Goal: Check status: Check status

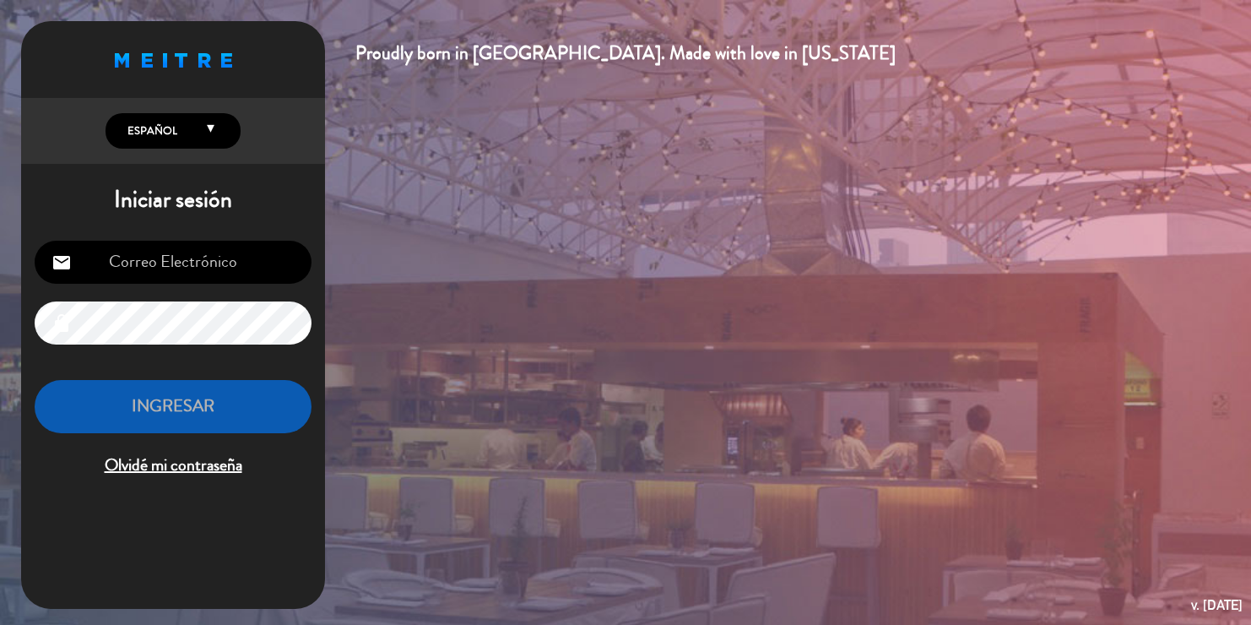
click at [122, 270] on input "email" at bounding box center [173, 262] width 277 height 43
type input "[EMAIL_ADDRESS][DOMAIN_NAME]"
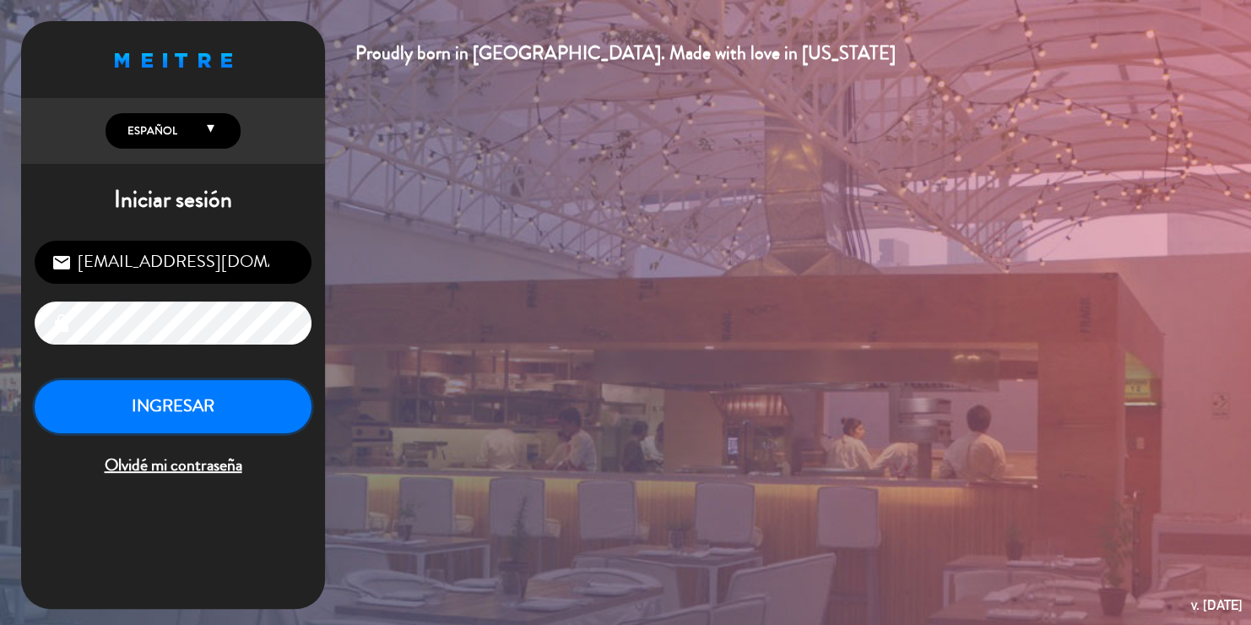
click at [177, 397] on button "INGRESAR" at bounding box center [173, 406] width 277 height 53
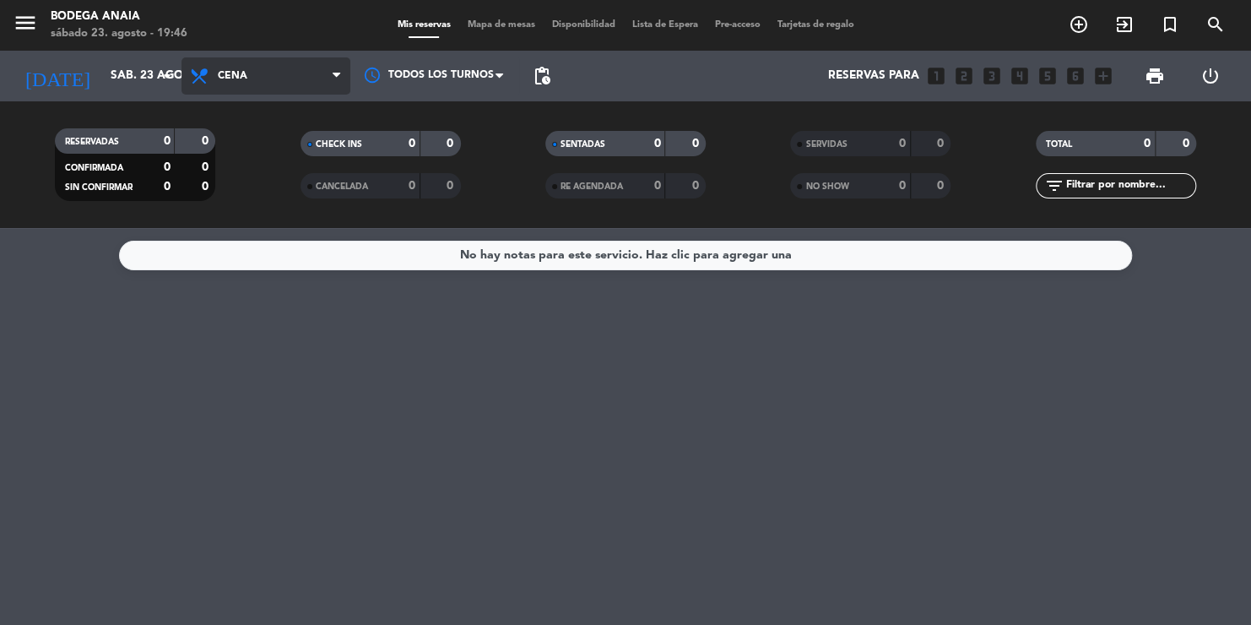
click at [255, 85] on span "Cena" at bounding box center [265, 75] width 169 height 37
click at [257, 155] on div "menu Bodega [PERSON_NAME][DATE] 23. agosto - 19:46 Mis reservas Mapa de mesas D…" at bounding box center [625, 114] width 1251 height 228
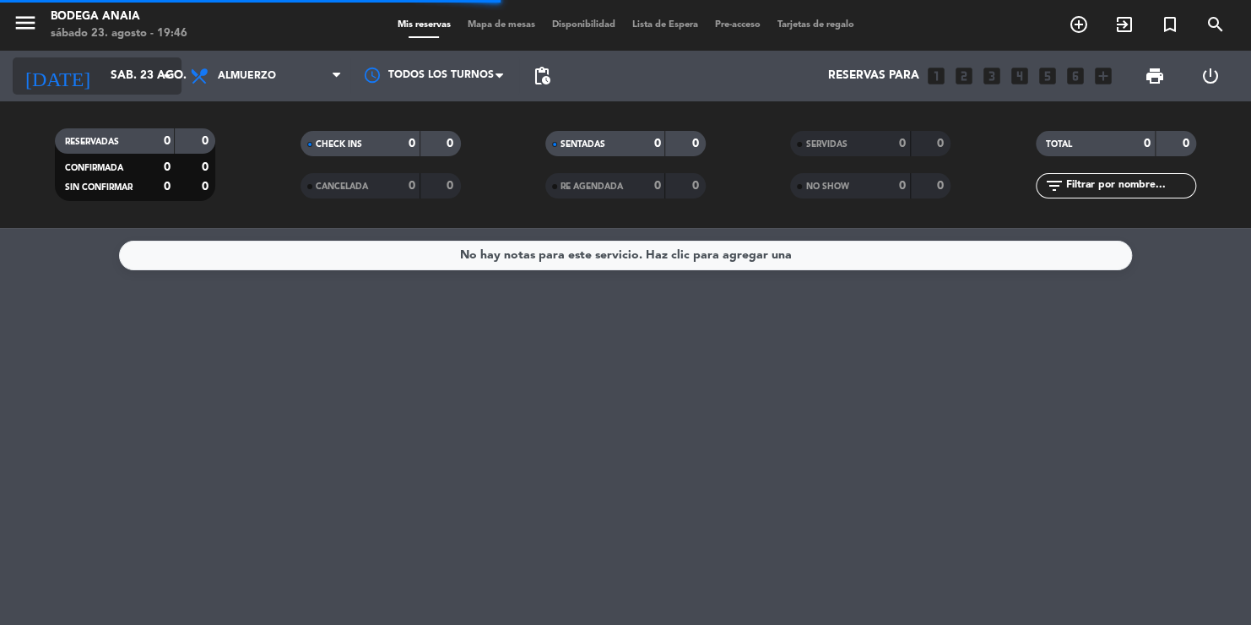
click at [102, 79] on input "sáb. 23 ago." at bounding box center [178, 76] width 152 height 30
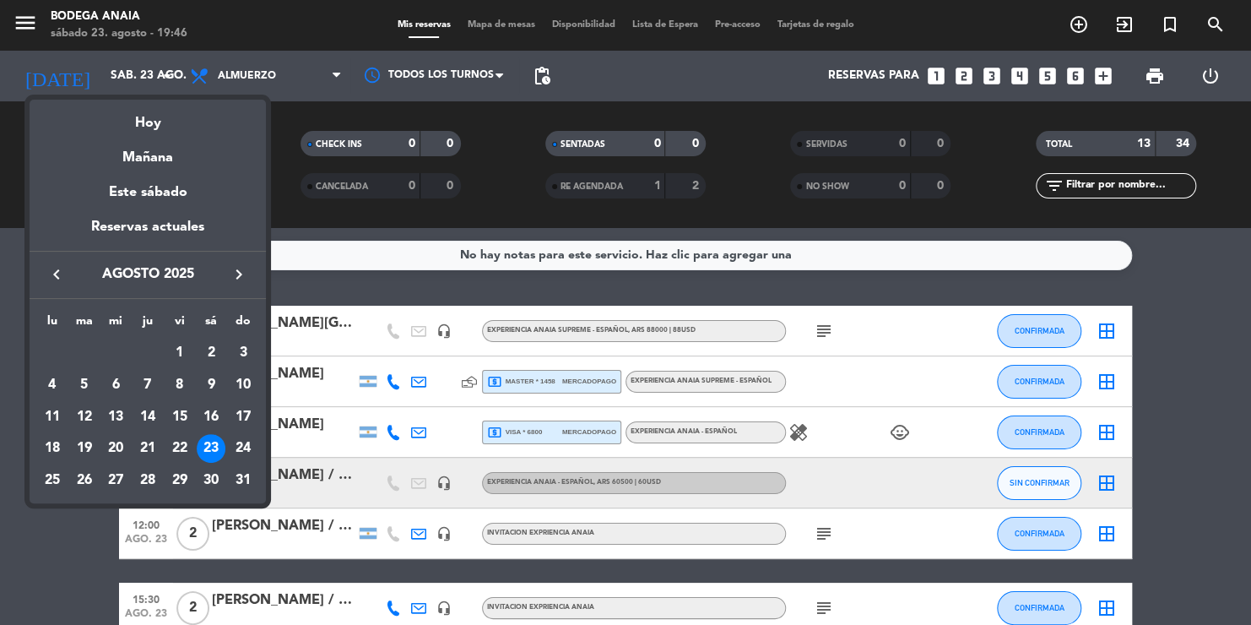
click at [37, 534] on div at bounding box center [625, 312] width 1251 height 625
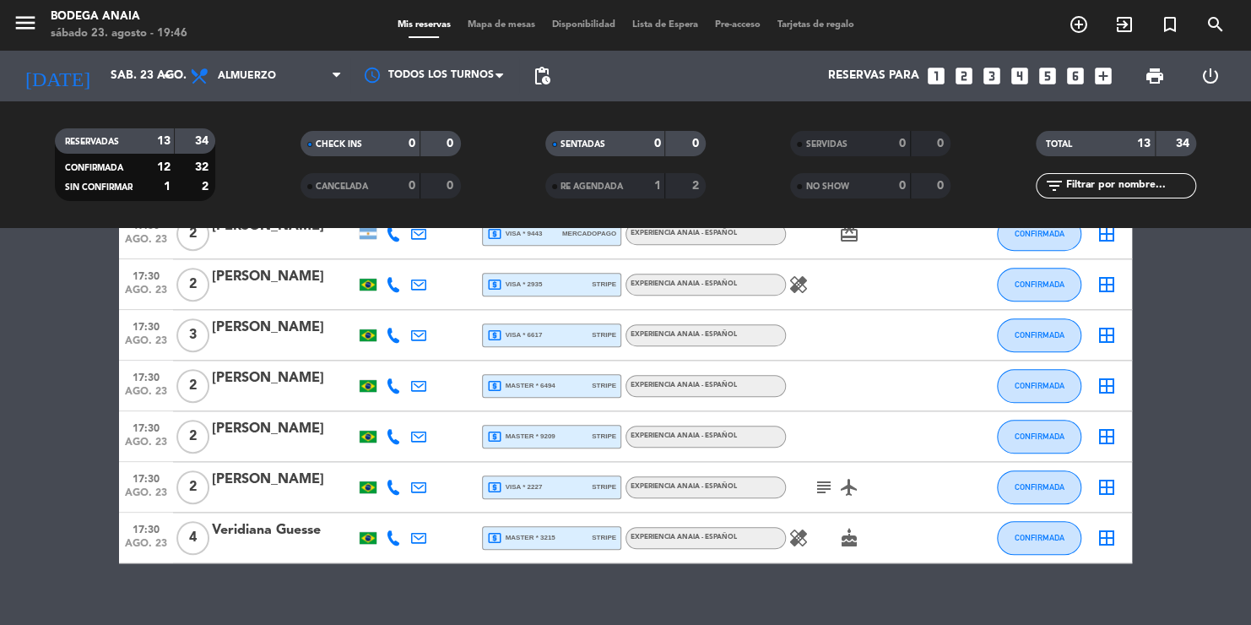
scroll to position [458, 0]
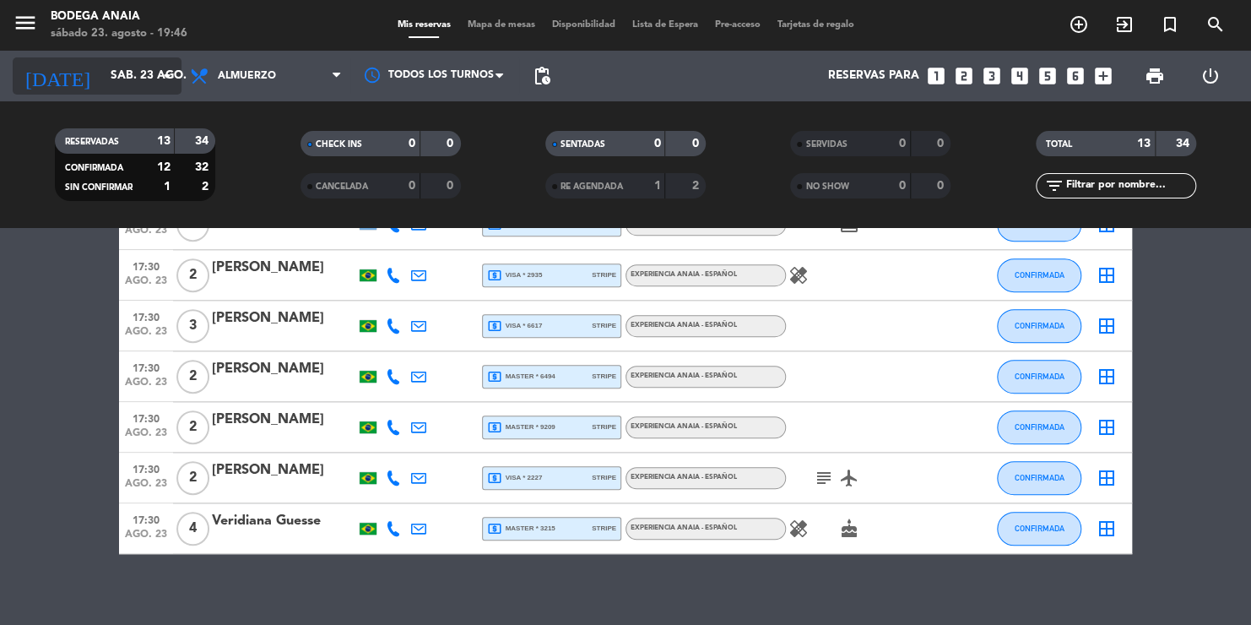
click at [136, 89] on input "sáb. 23 ago." at bounding box center [178, 76] width 152 height 30
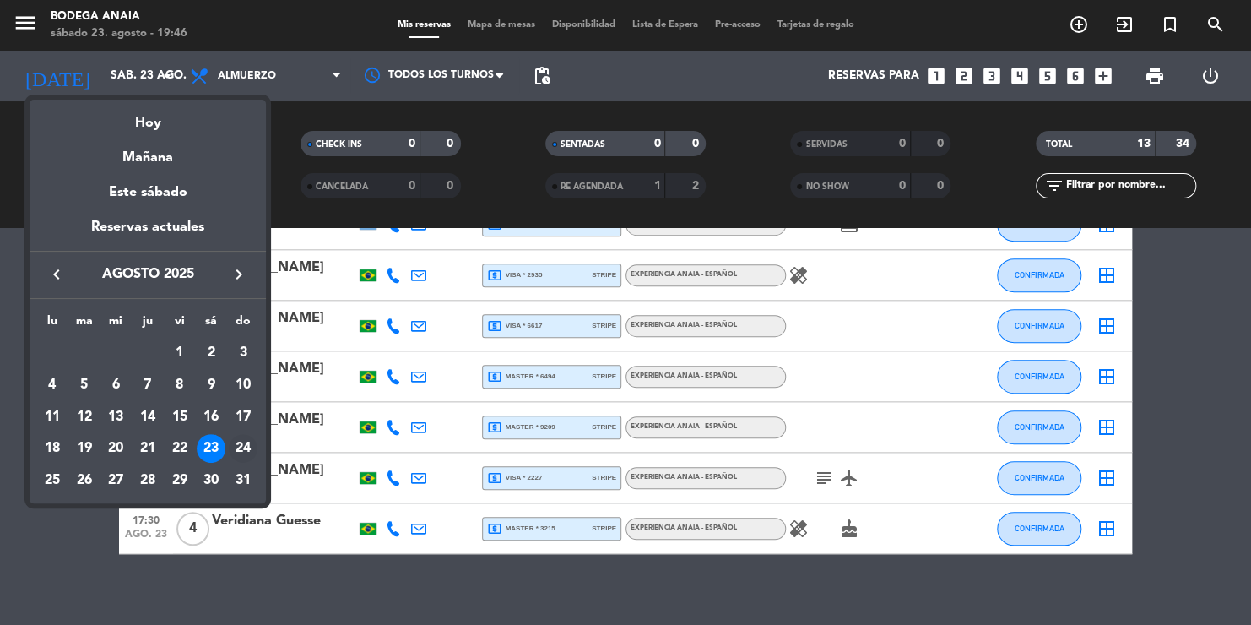
click at [251, 448] on div "24" at bounding box center [243, 448] width 29 height 29
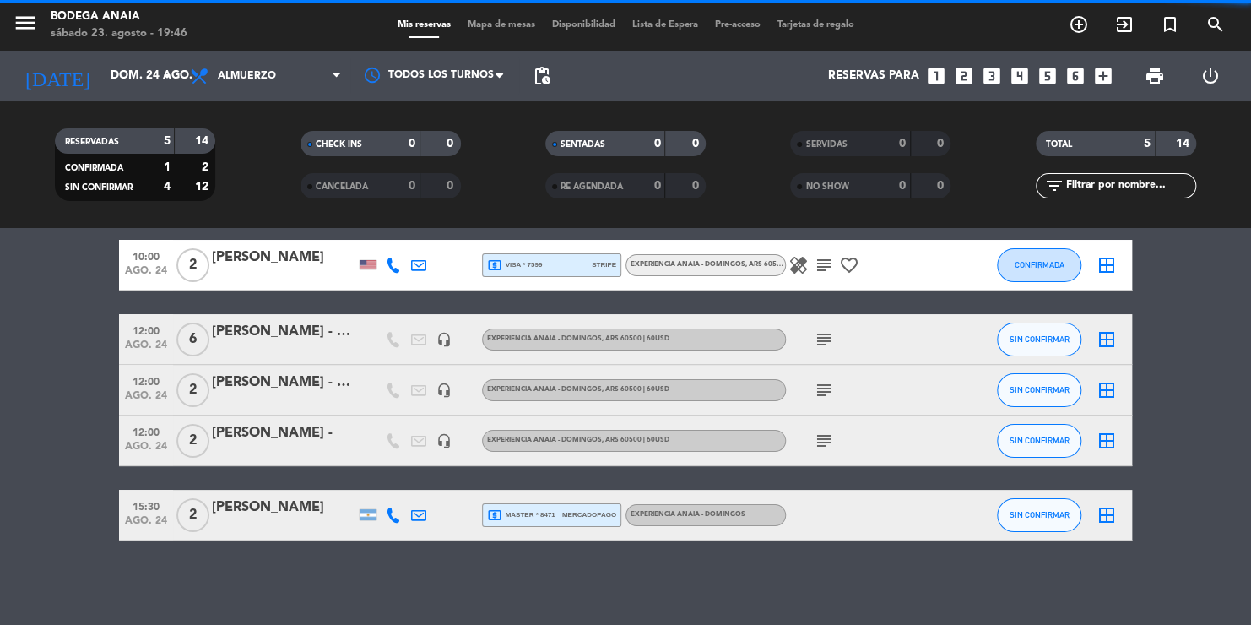
scroll to position [65, 0]
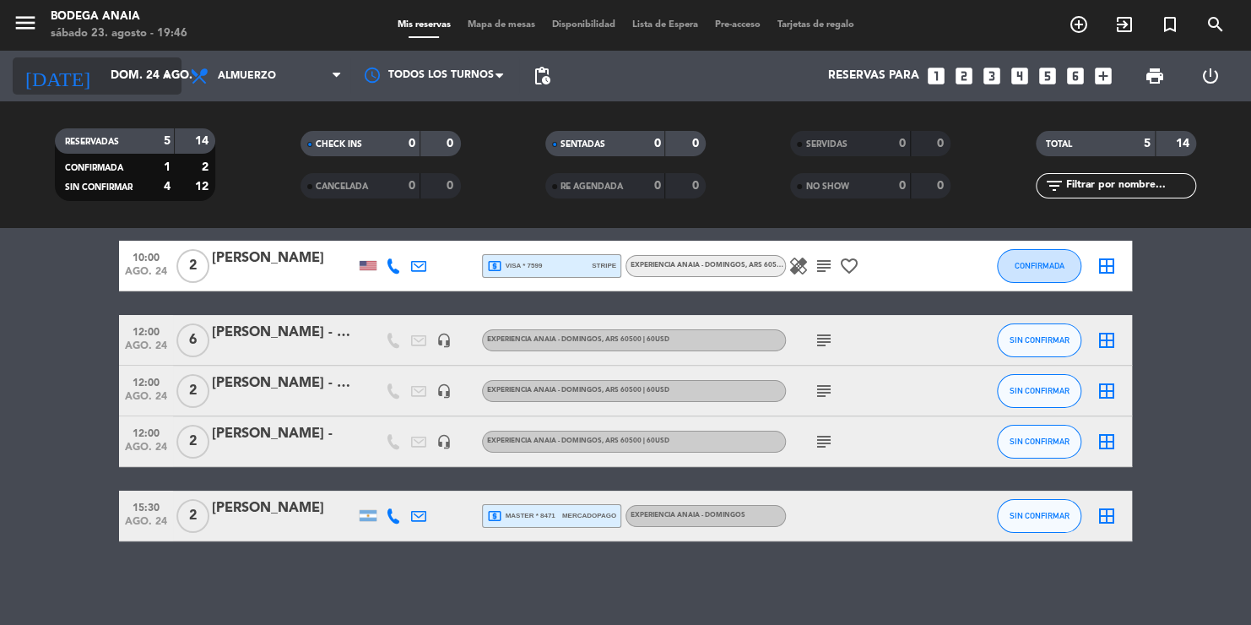
click at [158, 67] on icon "arrow_drop_down" at bounding box center [167, 76] width 20 height 20
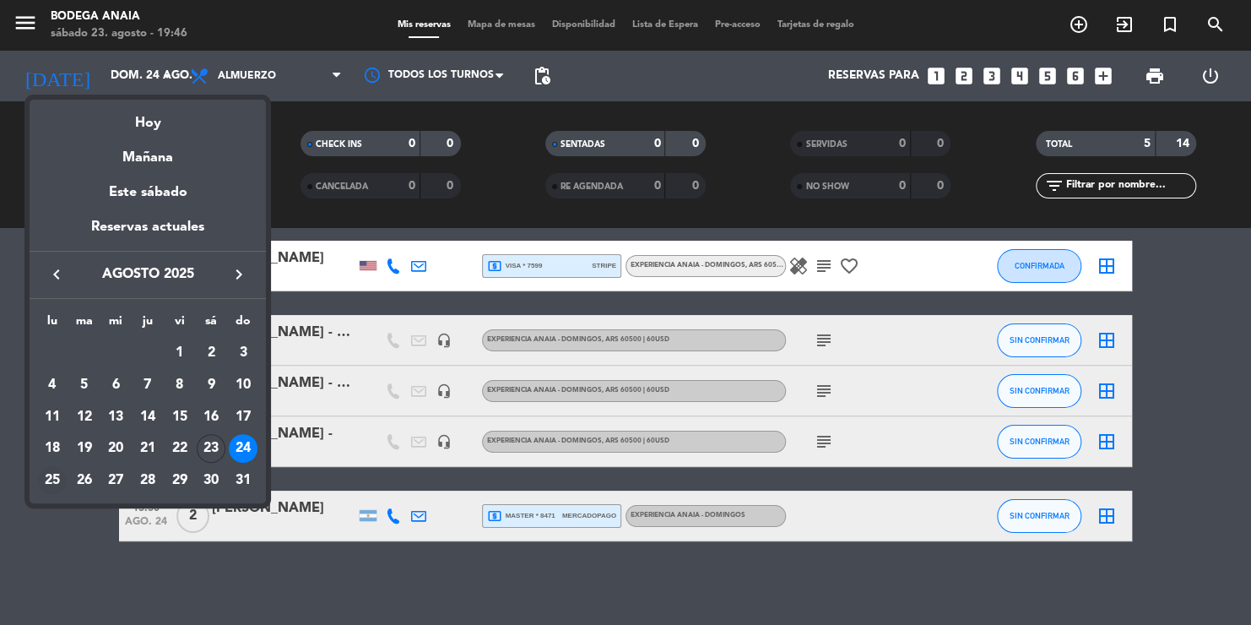
click at [62, 478] on div "25" at bounding box center [52, 480] width 29 height 29
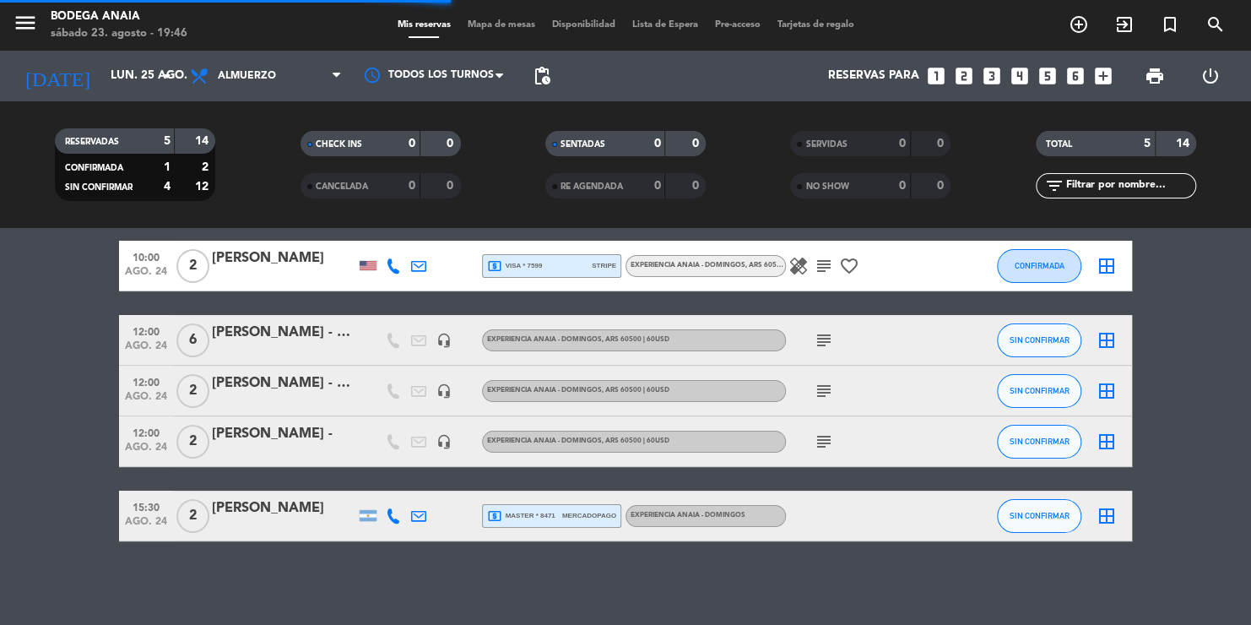
scroll to position [0, 0]
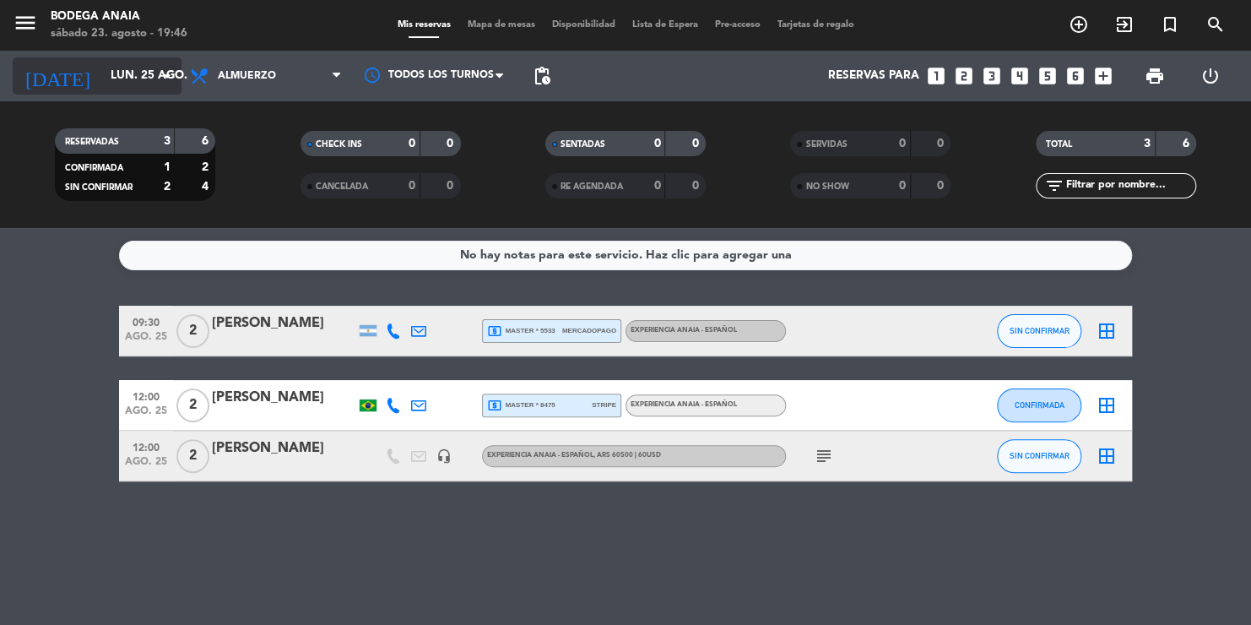
click at [133, 88] on input "lun. 25 ago." at bounding box center [178, 76] width 152 height 30
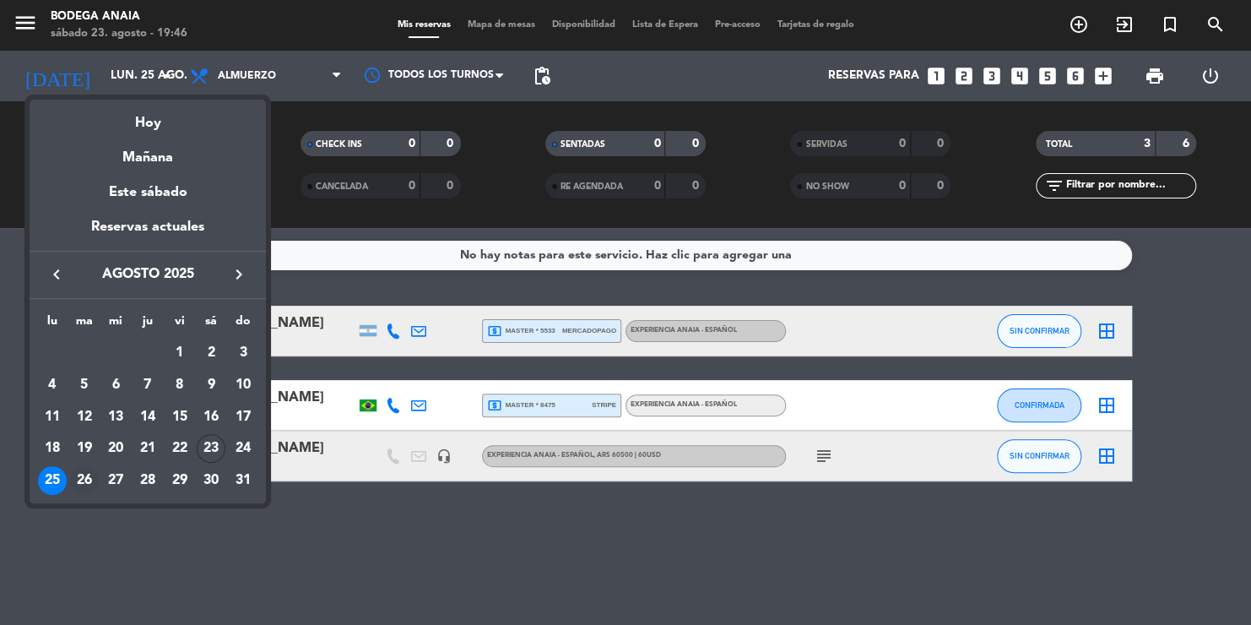
click at [84, 472] on div "26" at bounding box center [84, 480] width 29 height 29
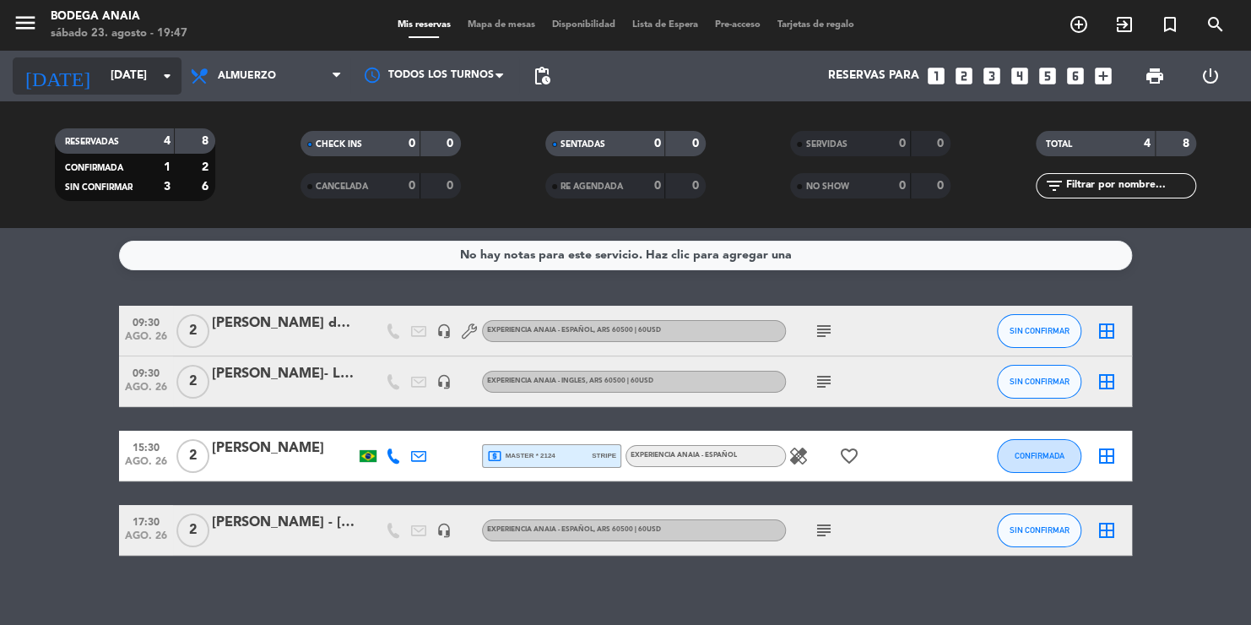
click at [95, 60] on div "[DATE] [DATE] arrow_drop_down" at bounding box center [97, 75] width 169 height 37
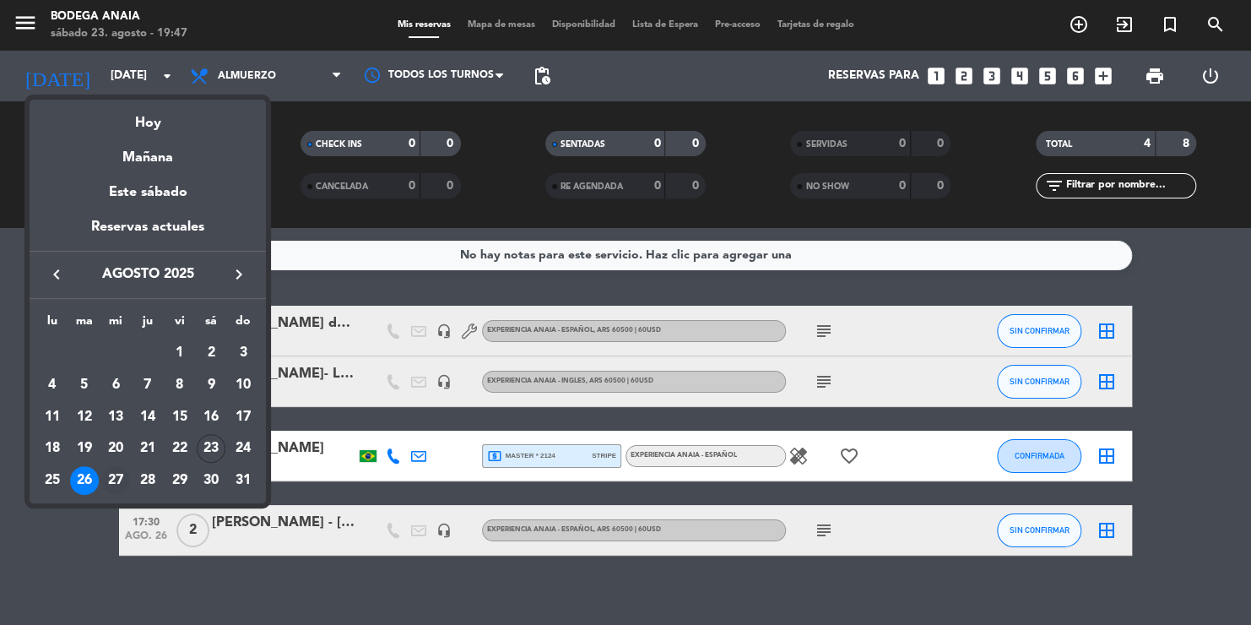
click at [116, 473] on div "27" at bounding box center [115, 480] width 29 height 29
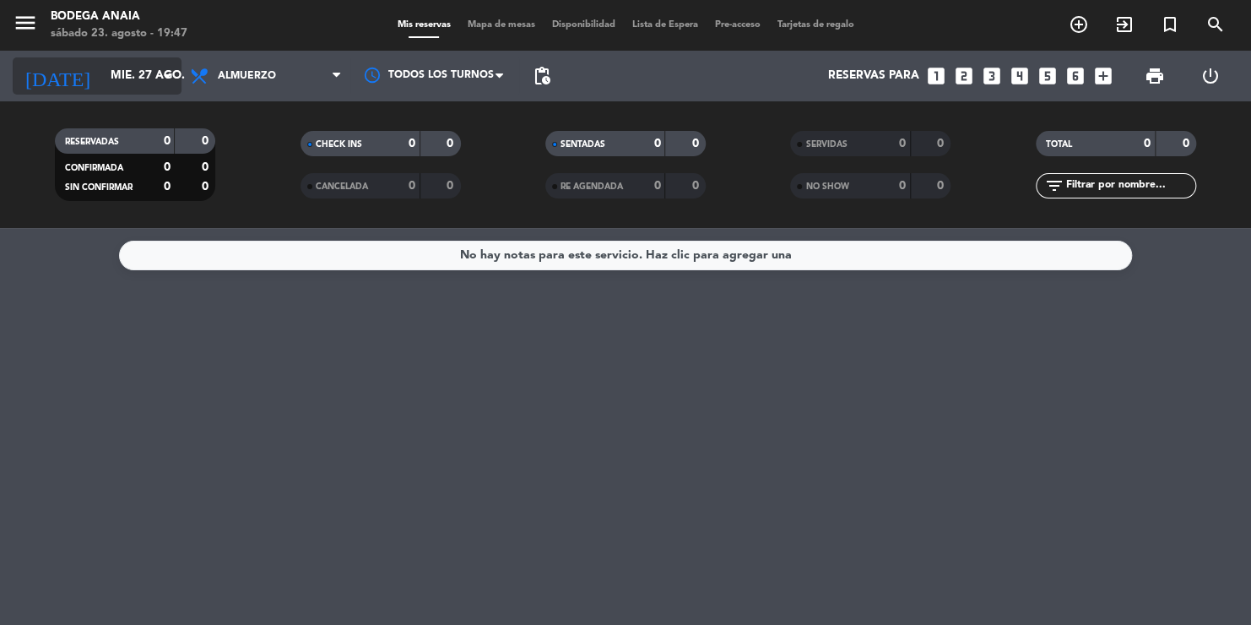
click at [102, 83] on input "mié. 27 ago." at bounding box center [178, 76] width 152 height 30
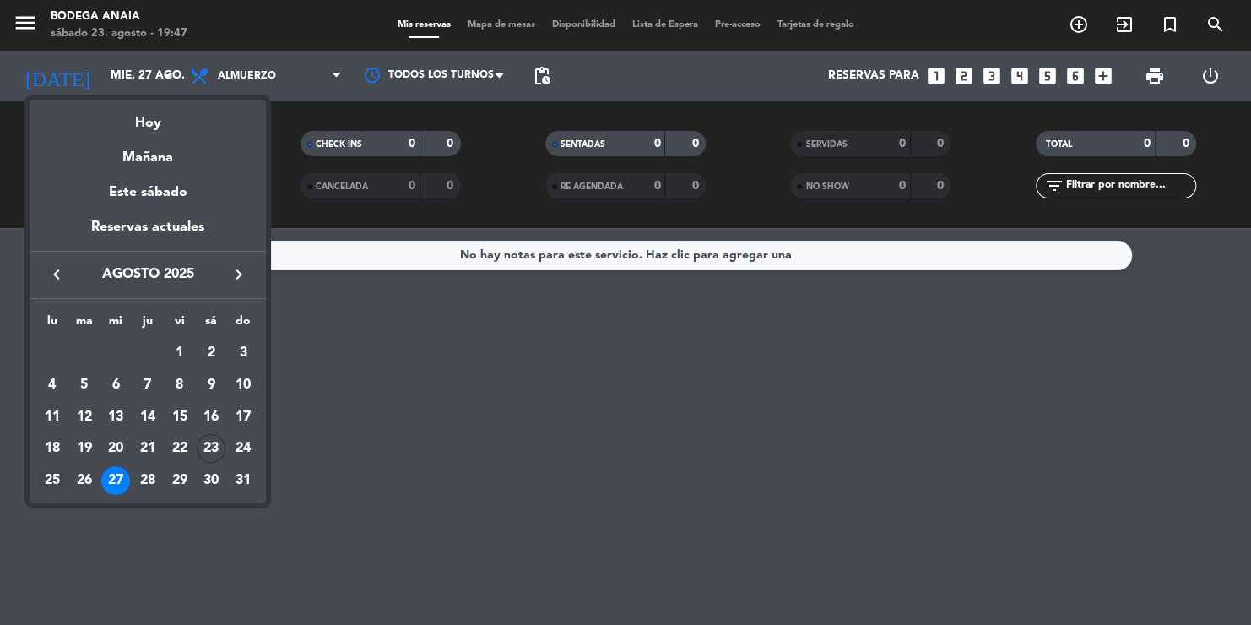
click at [43, 470] on div "25" at bounding box center [52, 480] width 29 height 29
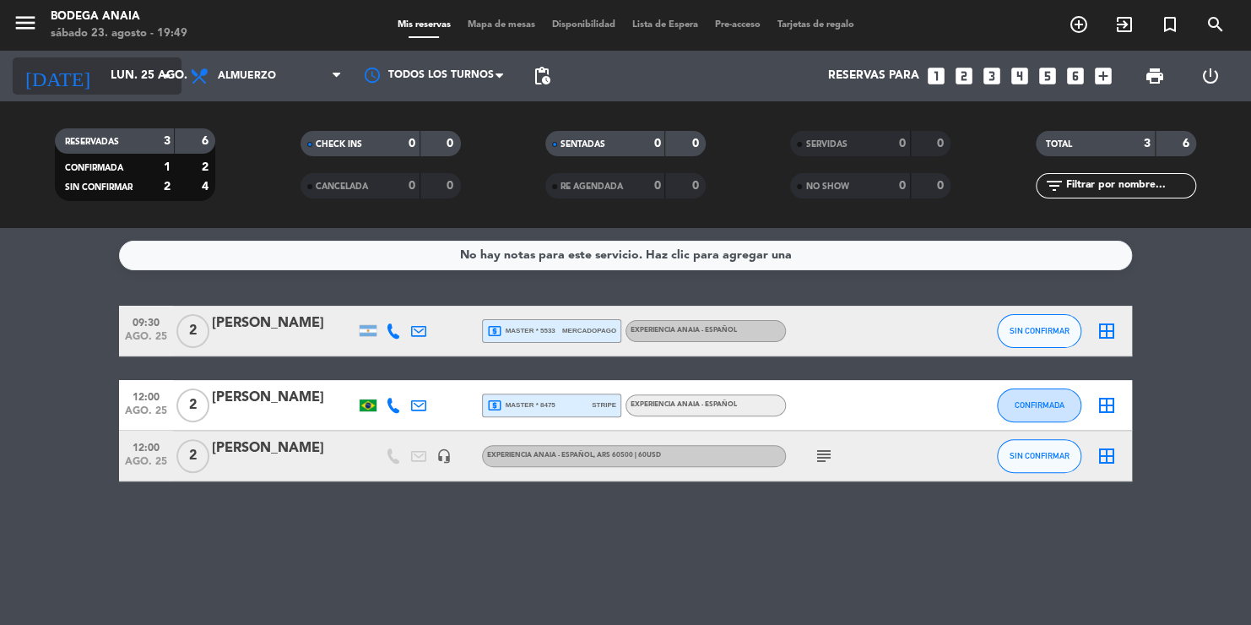
click at [102, 79] on input "lun. 25 ago." at bounding box center [178, 76] width 152 height 30
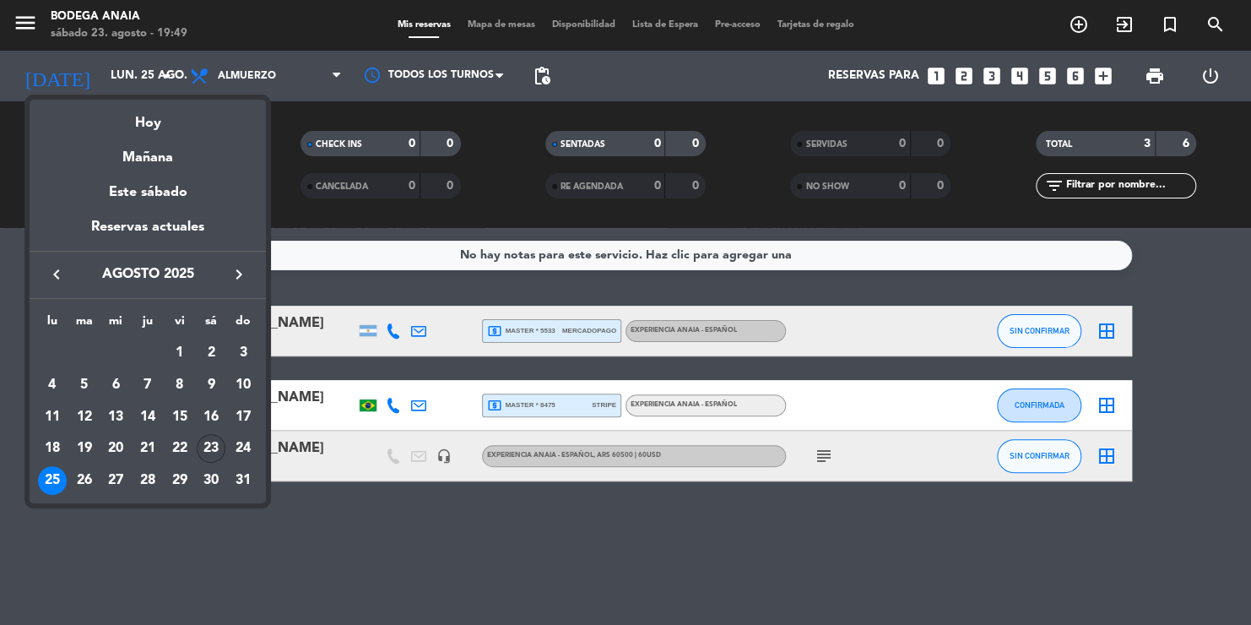
click at [220, 447] on div "23" at bounding box center [211, 448] width 29 height 29
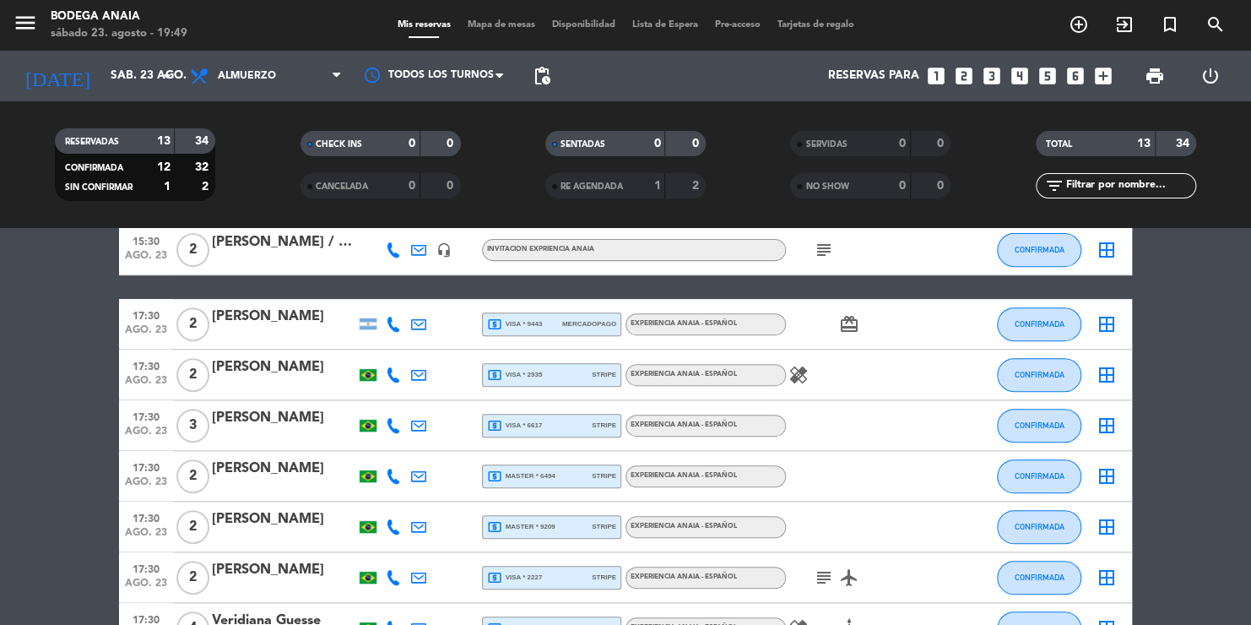
scroll to position [470, 0]
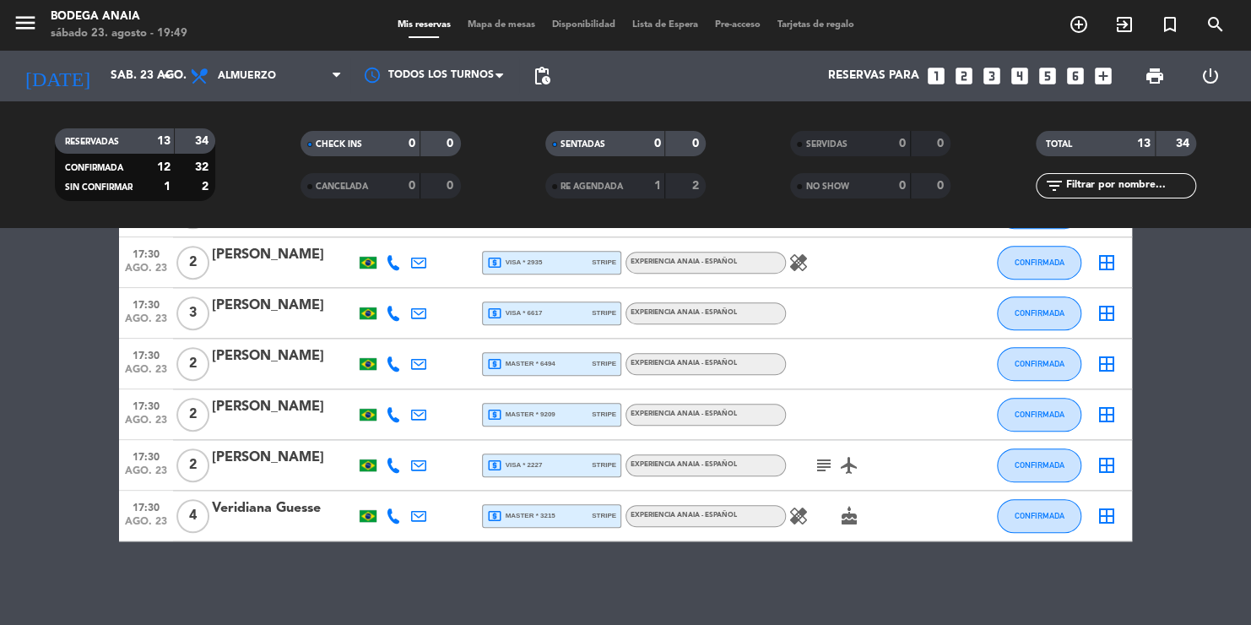
click at [69, 387] on bookings-row "12:00 [DATE] 4 [PERSON_NAME][GEOGRAPHIC_DATA] headset_mic EXPERIENCIA ANAIA SUP…" at bounding box center [625, 188] width 1251 height 706
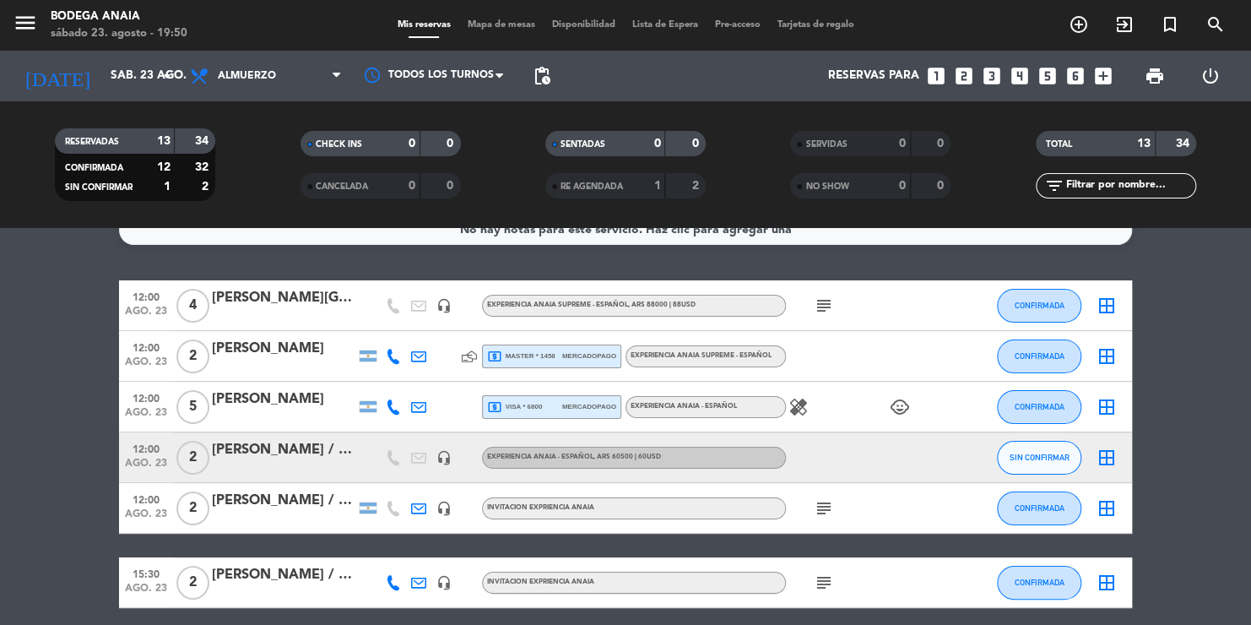
scroll to position [21, 0]
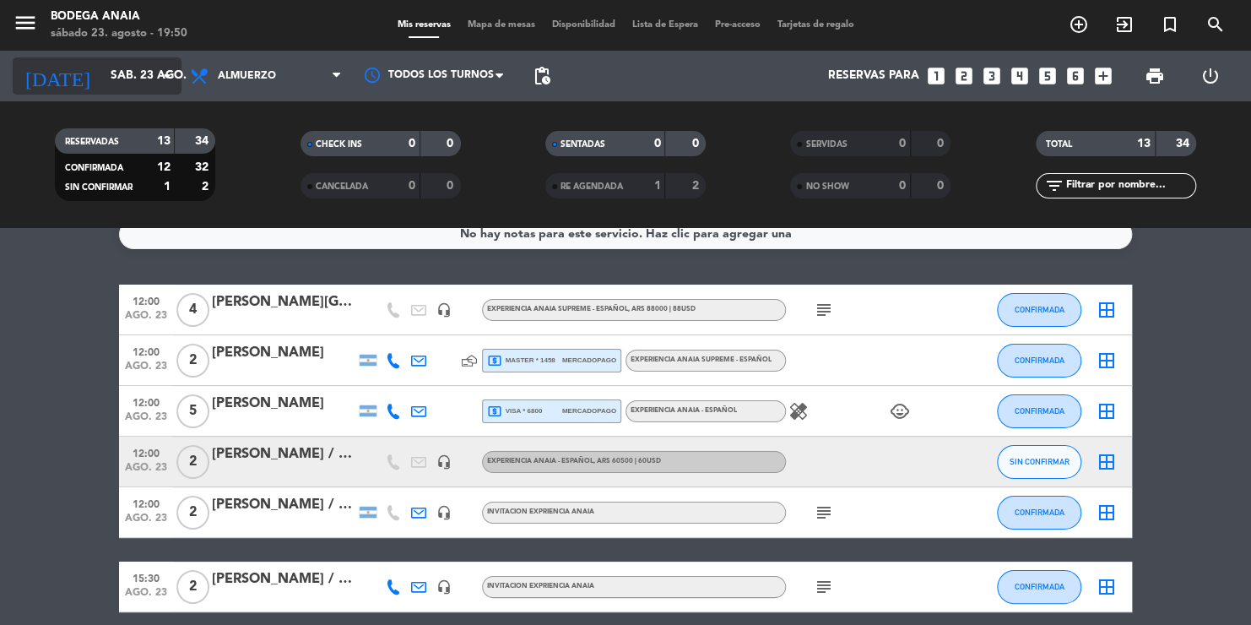
drag, startPoint x: 136, startPoint y: 89, endPoint x: 106, endPoint y: 85, distance: 30.7
click at [106, 85] on input "sáb. 23 ago." at bounding box center [178, 76] width 152 height 30
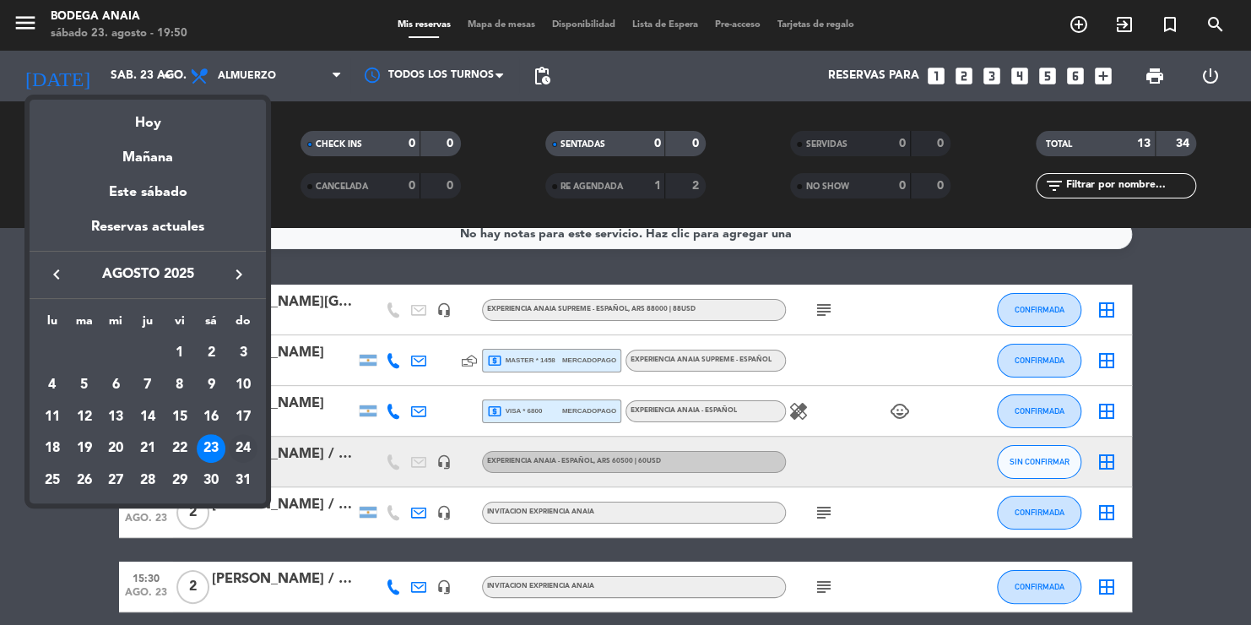
click at [246, 442] on div "24" at bounding box center [243, 448] width 29 height 29
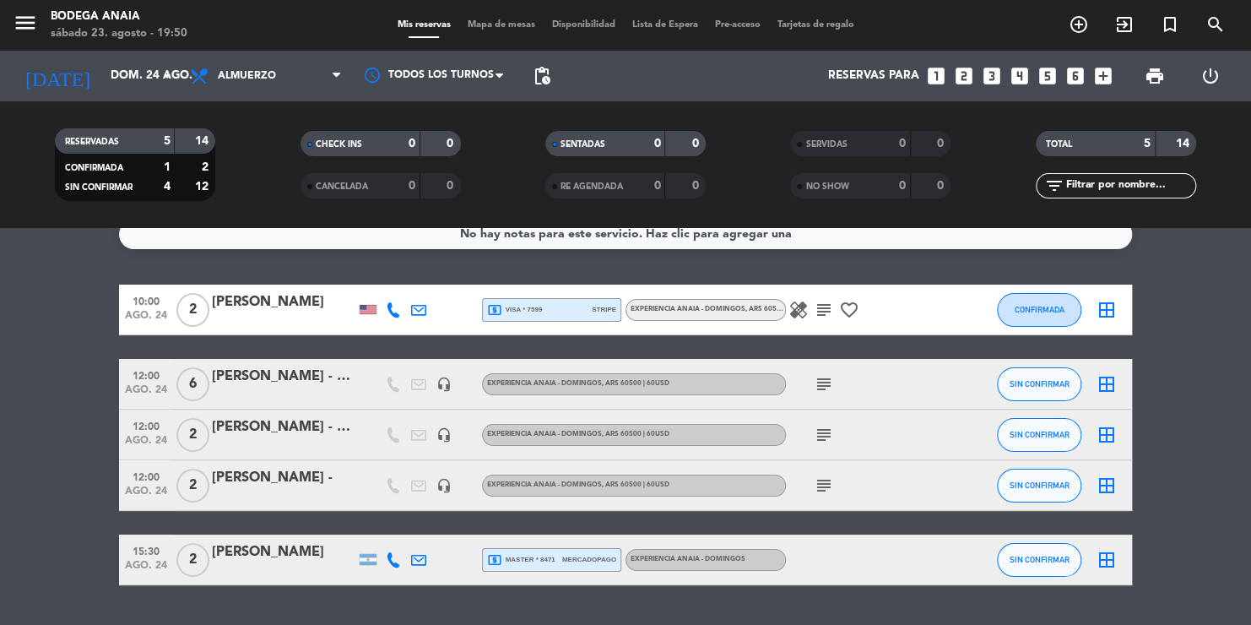
scroll to position [65, 0]
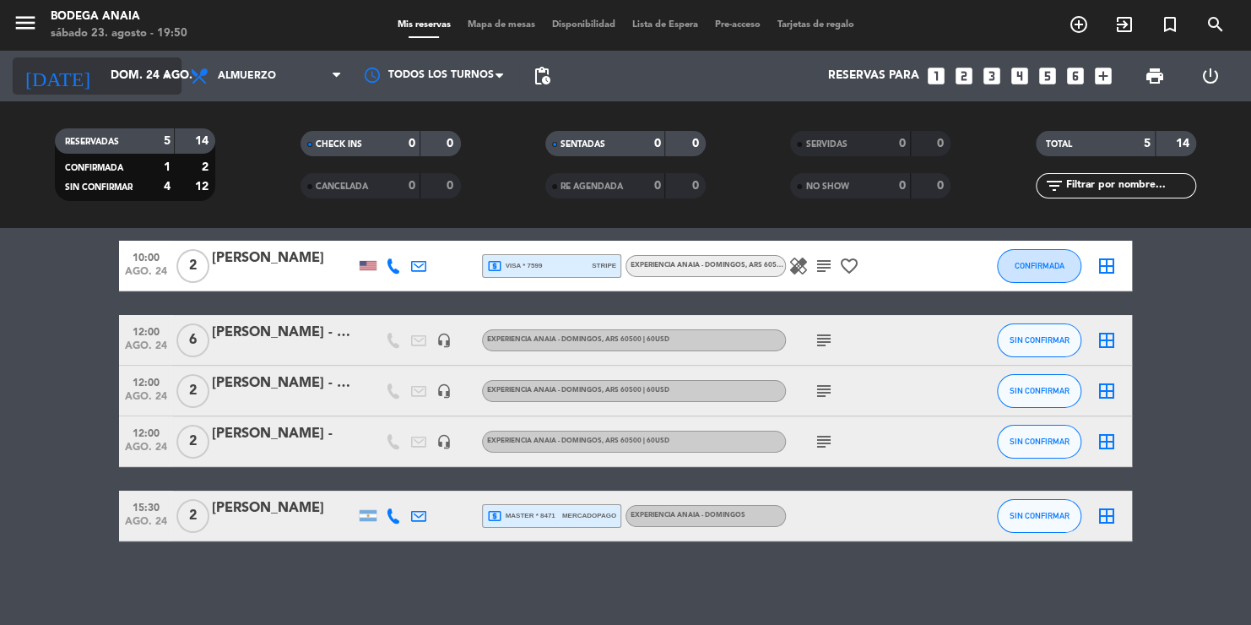
click at [136, 80] on input "dom. 24 ago." at bounding box center [178, 76] width 152 height 30
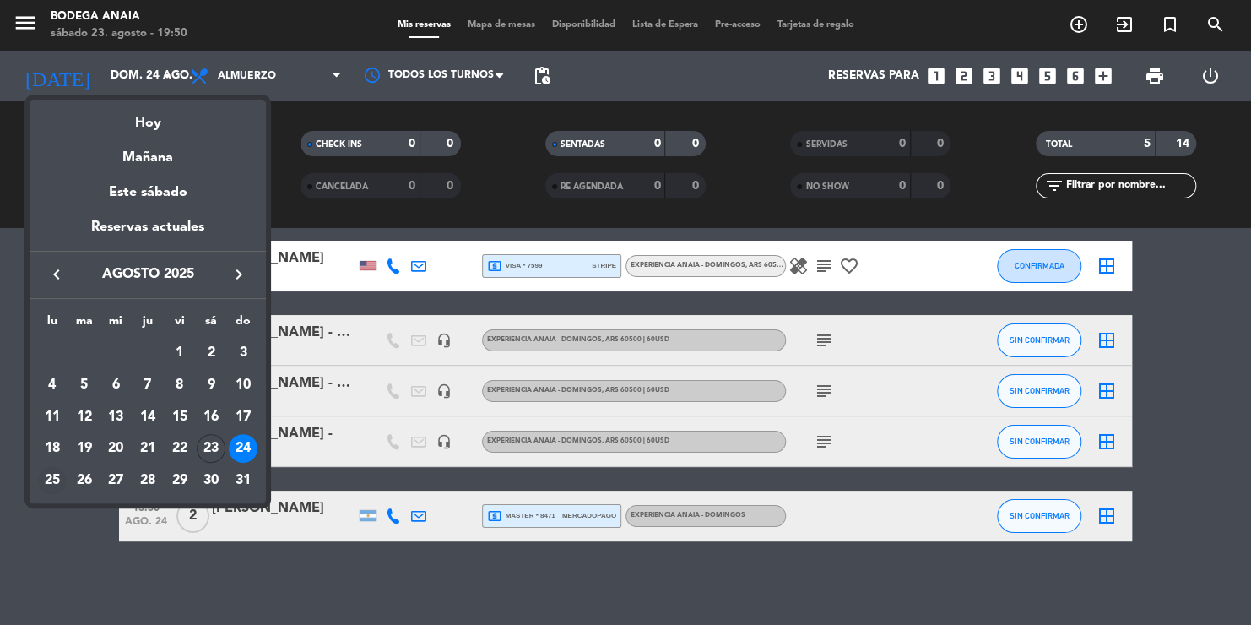
click at [54, 487] on div "25" at bounding box center [52, 480] width 29 height 29
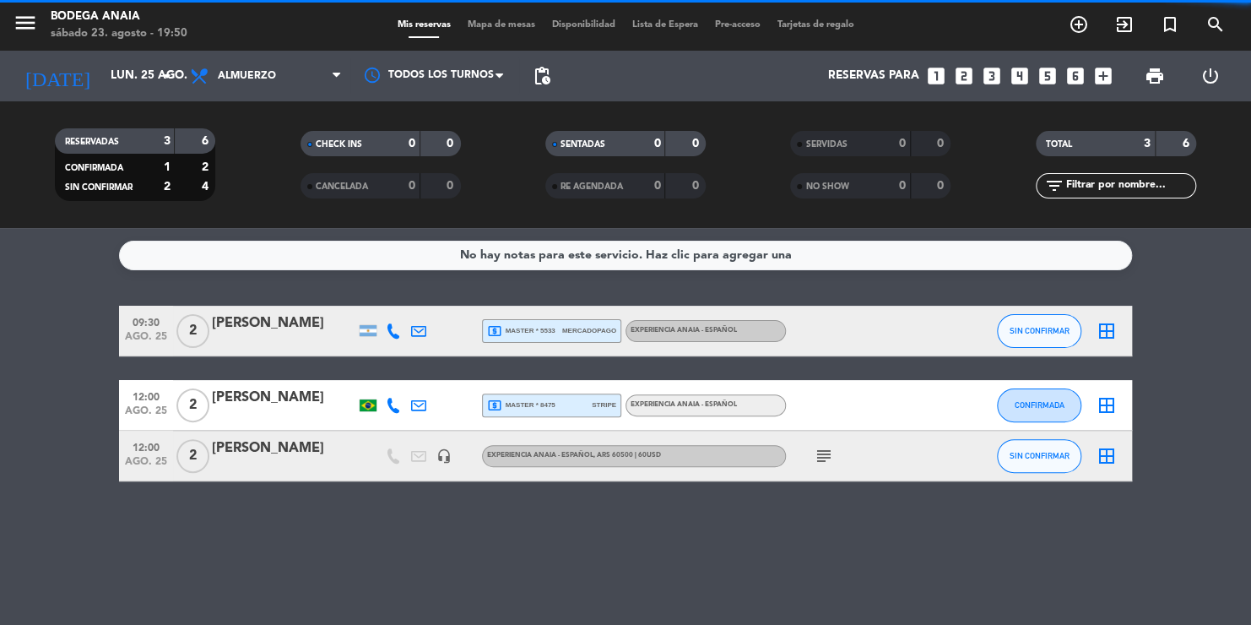
scroll to position [0, 0]
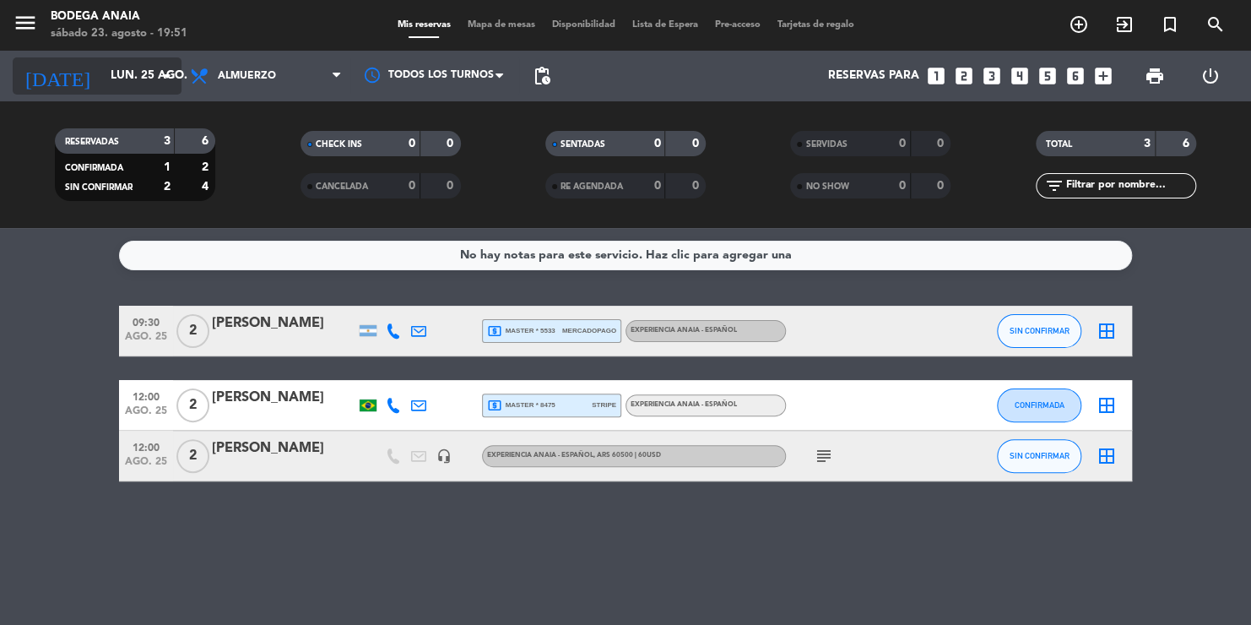
click at [116, 90] on input "lun. 25 ago." at bounding box center [178, 76] width 152 height 30
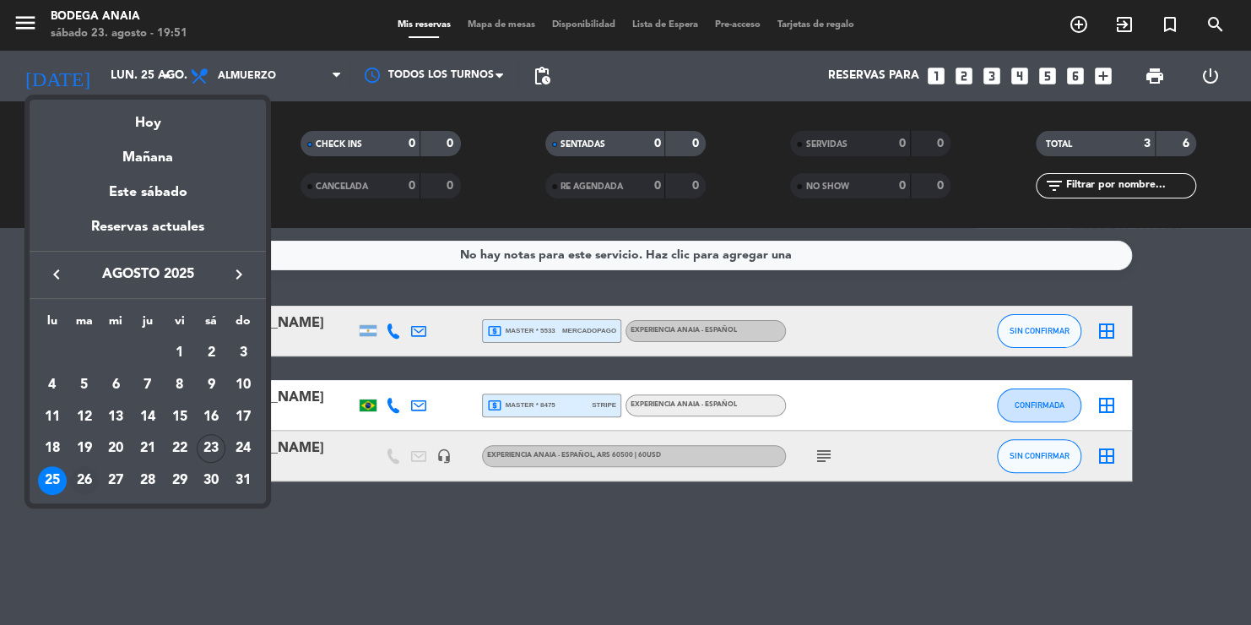
click at [90, 485] on div "26" at bounding box center [84, 480] width 29 height 29
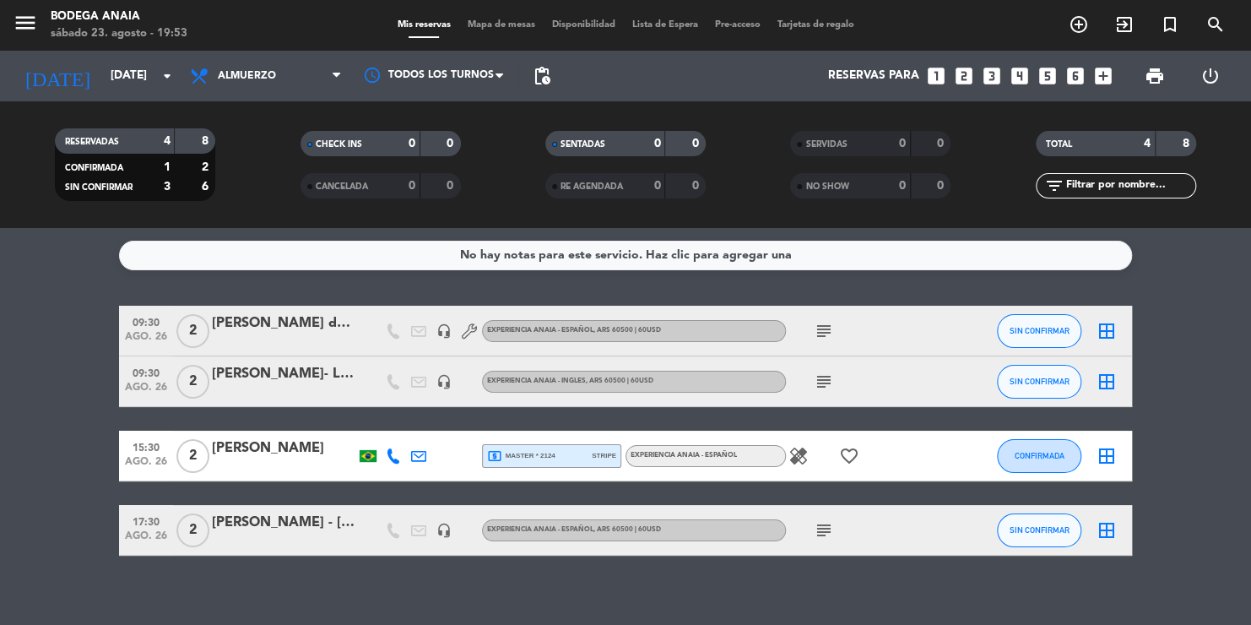
click at [818, 333] on icon "subject" at bounding box center [824, 331] width 20 height 20
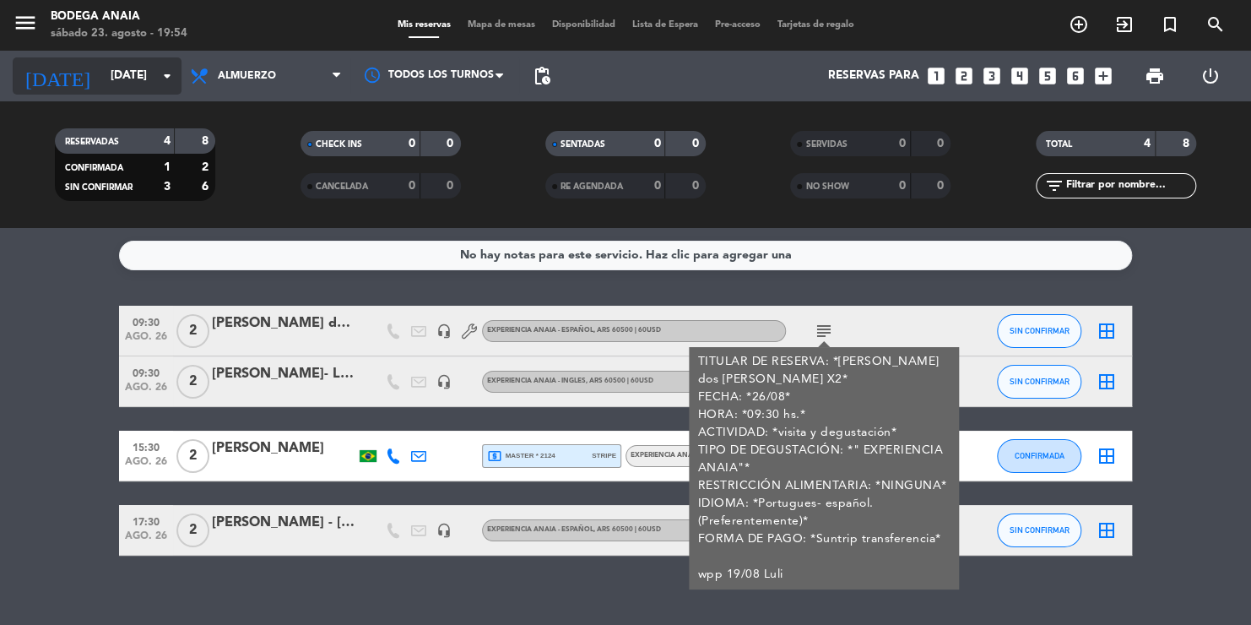
click at [102, 75] on input "[DATE]" at bounding box center [178, 76] width 152 height 30
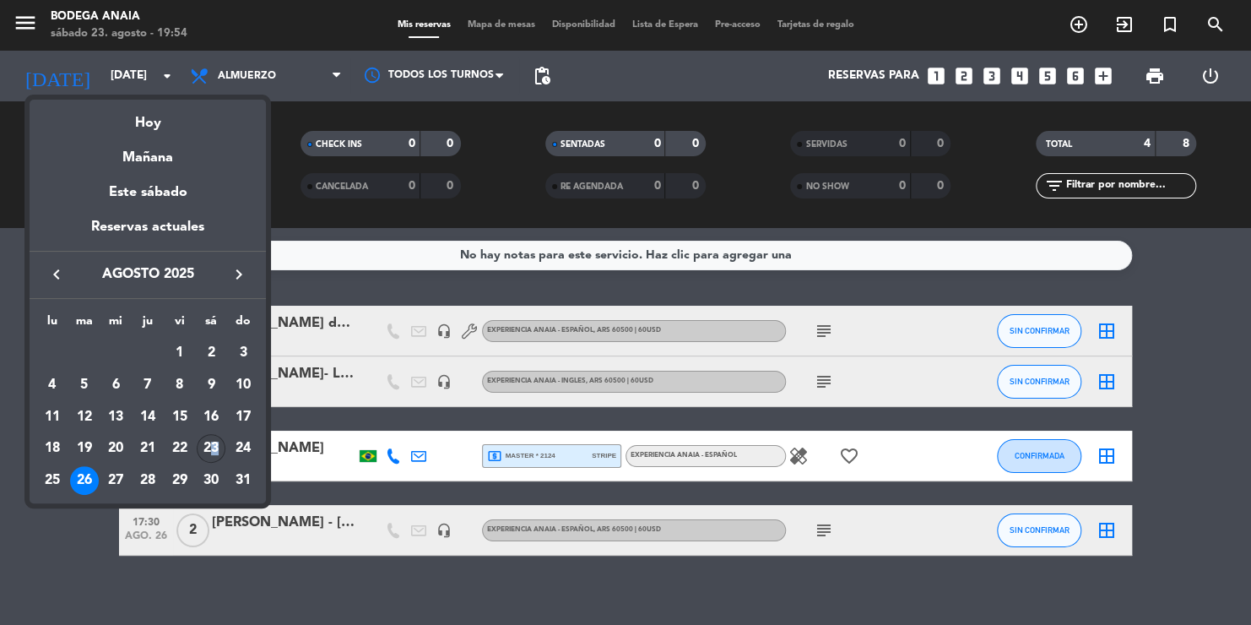
drag, startPoint x: 210, startPoint y: 449, endPoint x: 217, endPoint y: 461, distance: 13.6
click at [217, 461] on div "23" at bounding box center [211, 448] width 29 height 29
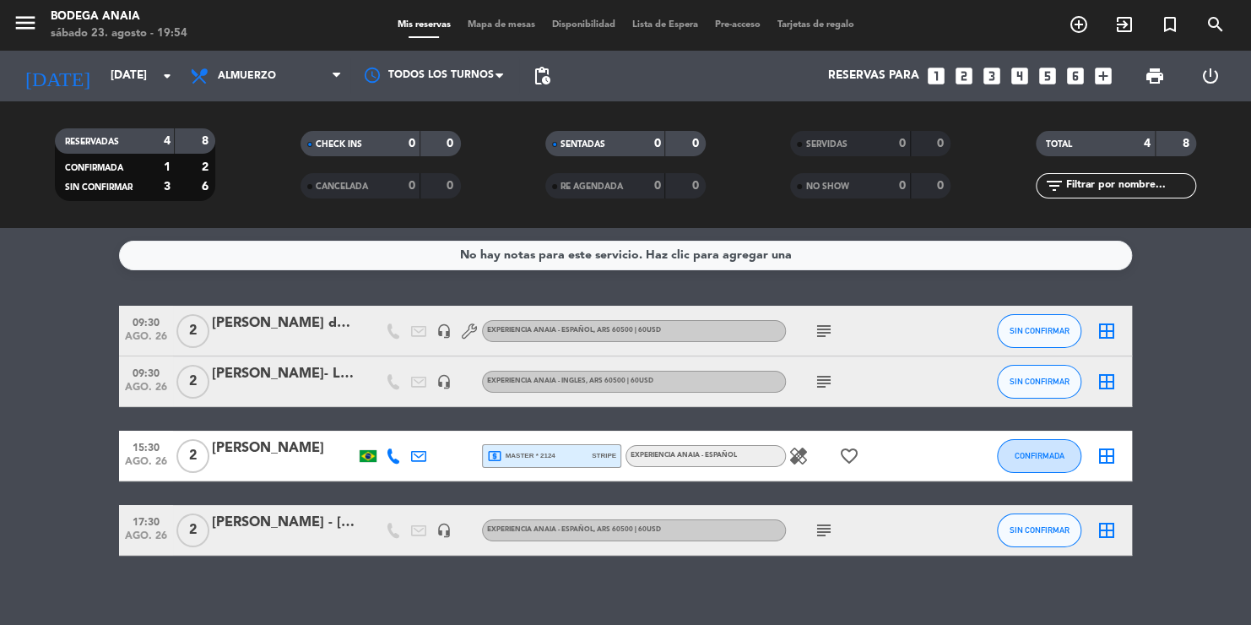
type input "sáb. 23 ago."
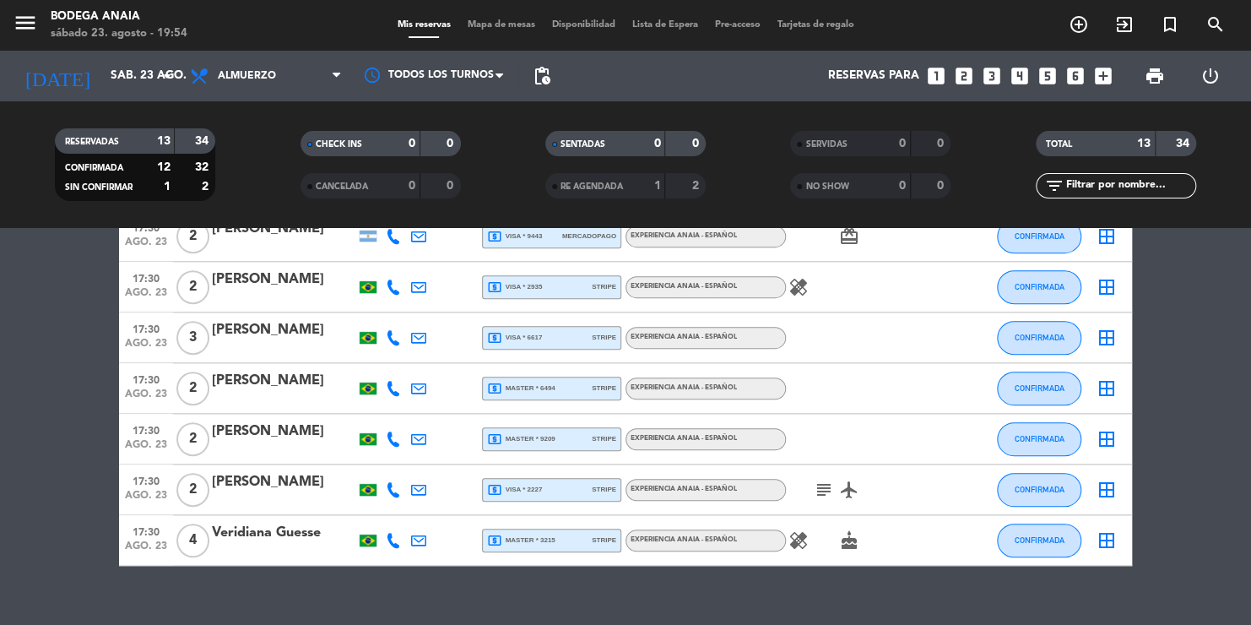
scroll to position [470, 0]
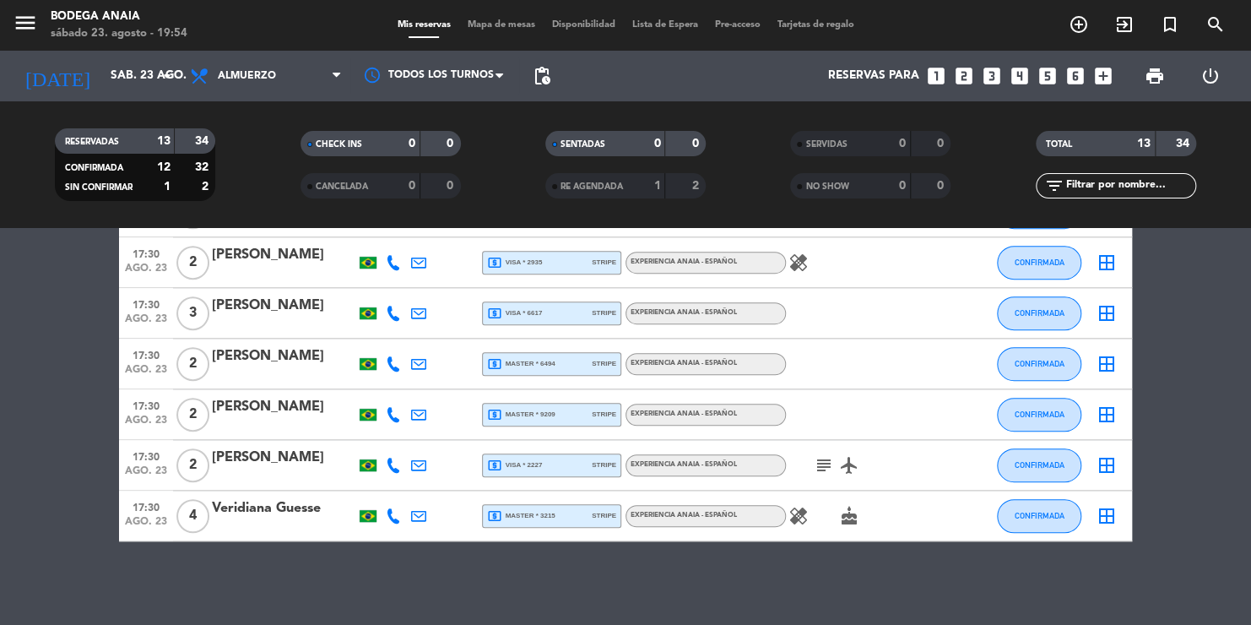
click at [824, 466] on icon "subject" at bounding box center [824, 465] width 20 height 20
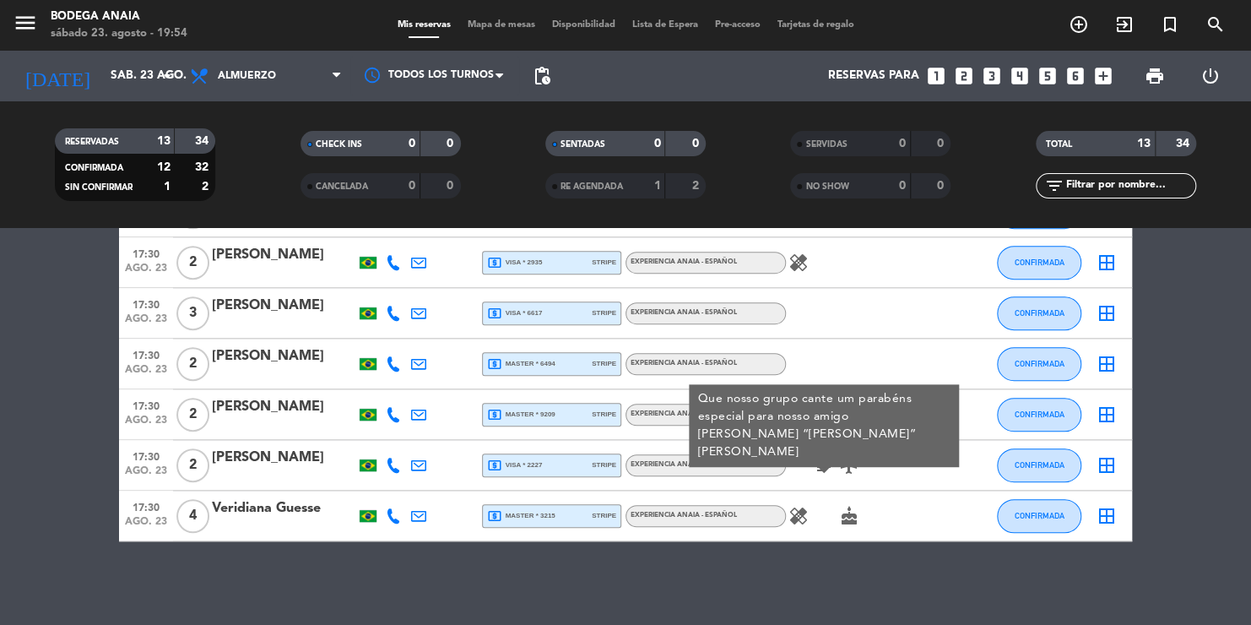
click at [799, 519] on icon "healing" at bounding box center [798, 516] width 20 height 20
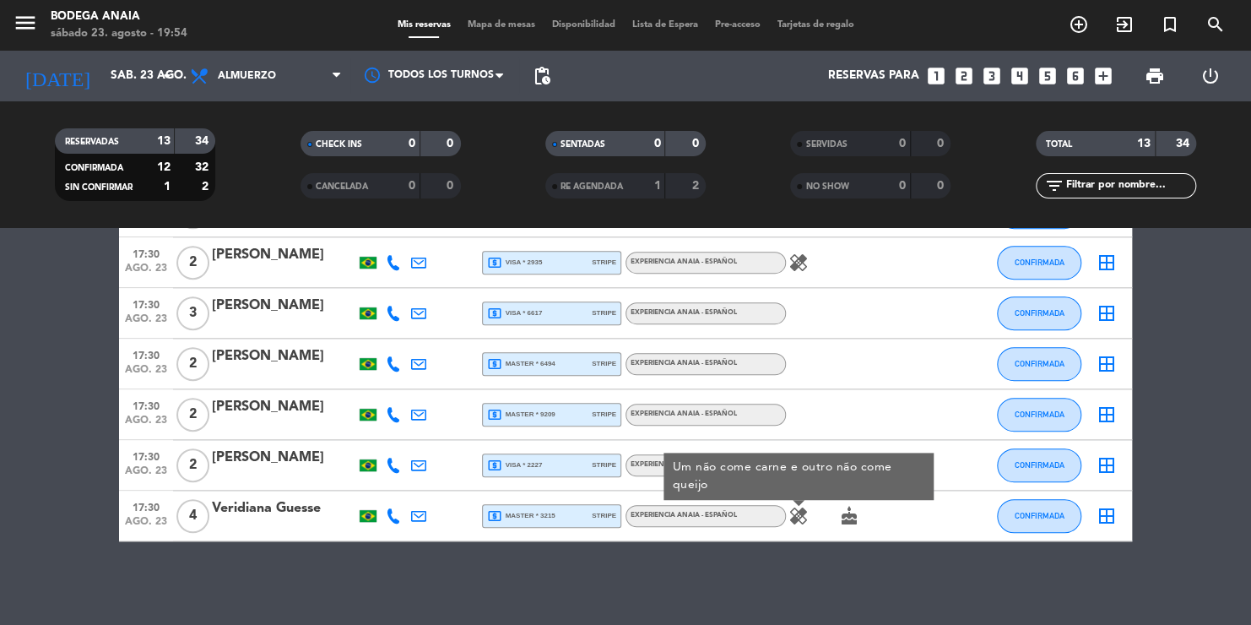
click at [799, 267] on icon "healing" at bounding box center [798, 262] width 20 height 20
